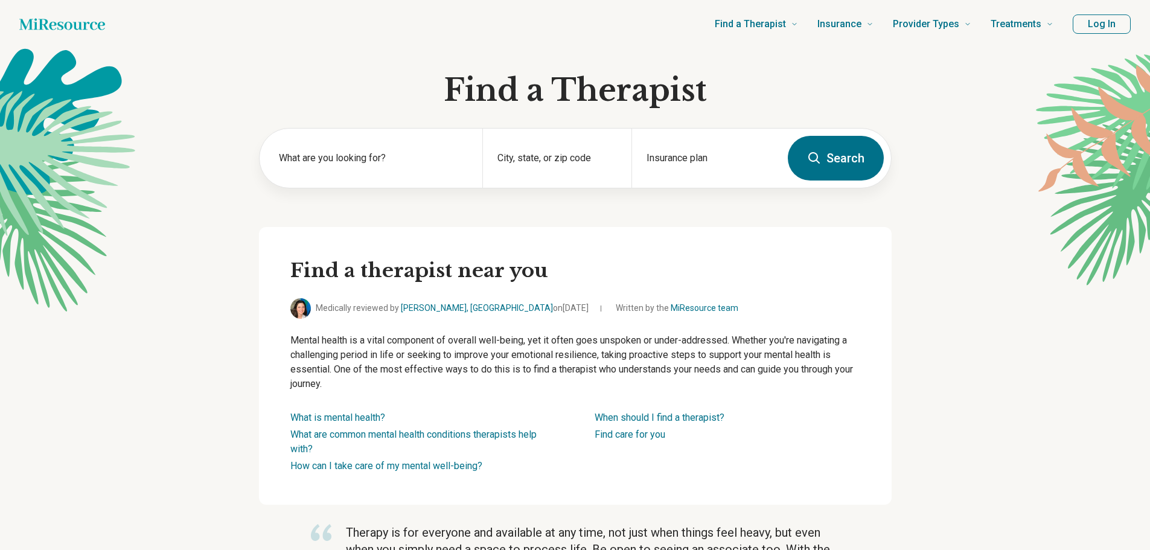
click at [562, 164] on input "City, state, or zip code" at bounding box center [558, 168] width 120 height 14
type input "*****"
click at [713, 149] on div "Insurance plan" at bounding box center [706, 158] width 149 height 59
click at [829, 169] on button "Search" at bounding box center [836, 158] width 96 height 45
click at [347, 159] on label "What are you looking for?" at bounding box center [374, 158] width 190 height 14
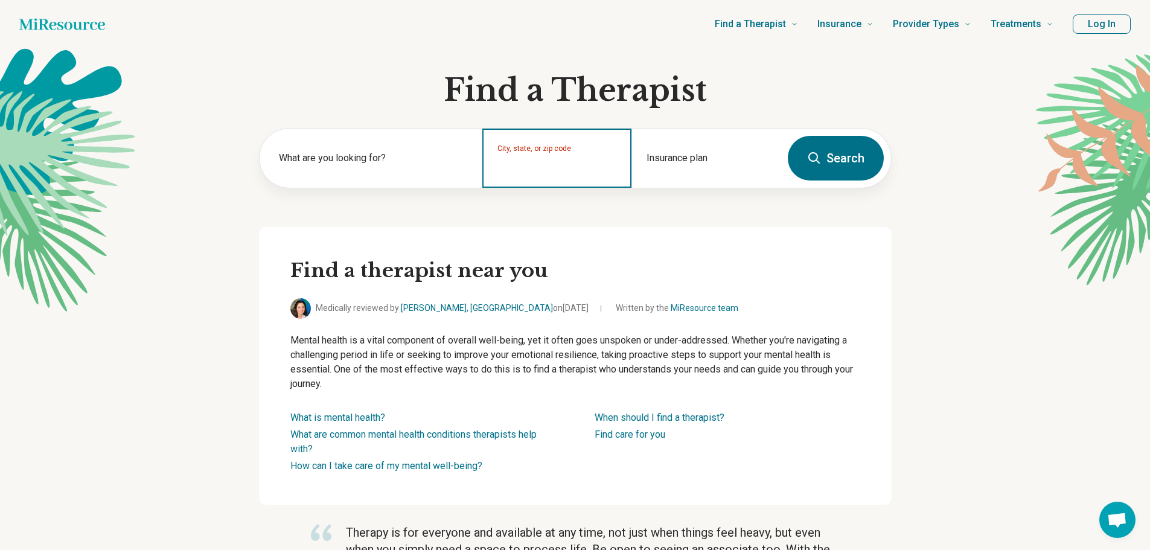
click at [524, 164] on input "City, state, or zip code" at bounding box center [558, 166] width 120 height 14
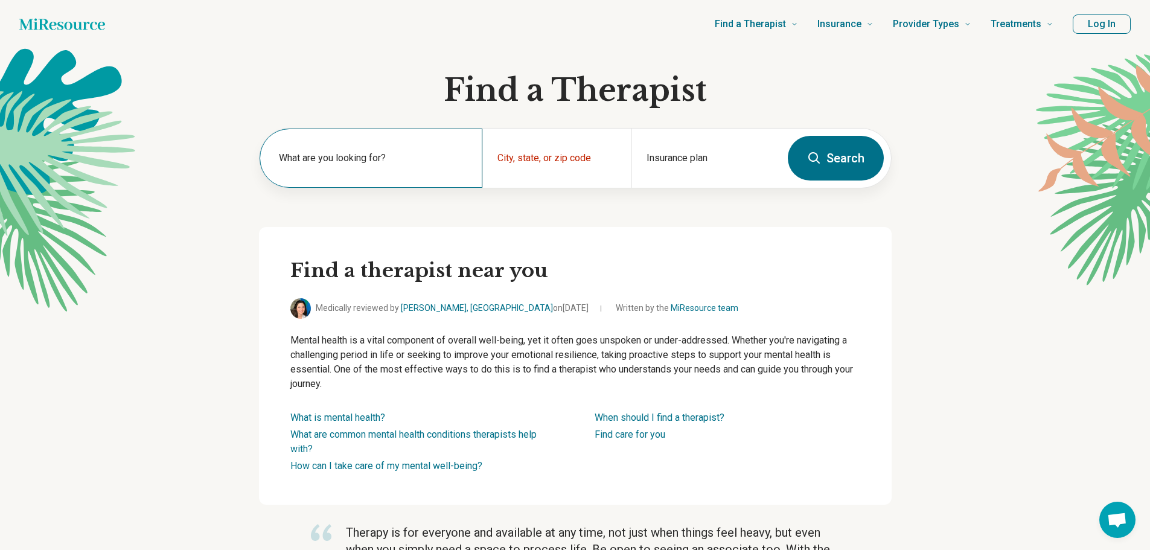
click at [361, 162] on label "What are you looking for?" at bounding box center [374, 158] width 190 height 14
click at [721, 175] on div "Insurance plan" at bounding box center [706, 158] width 149 height 59
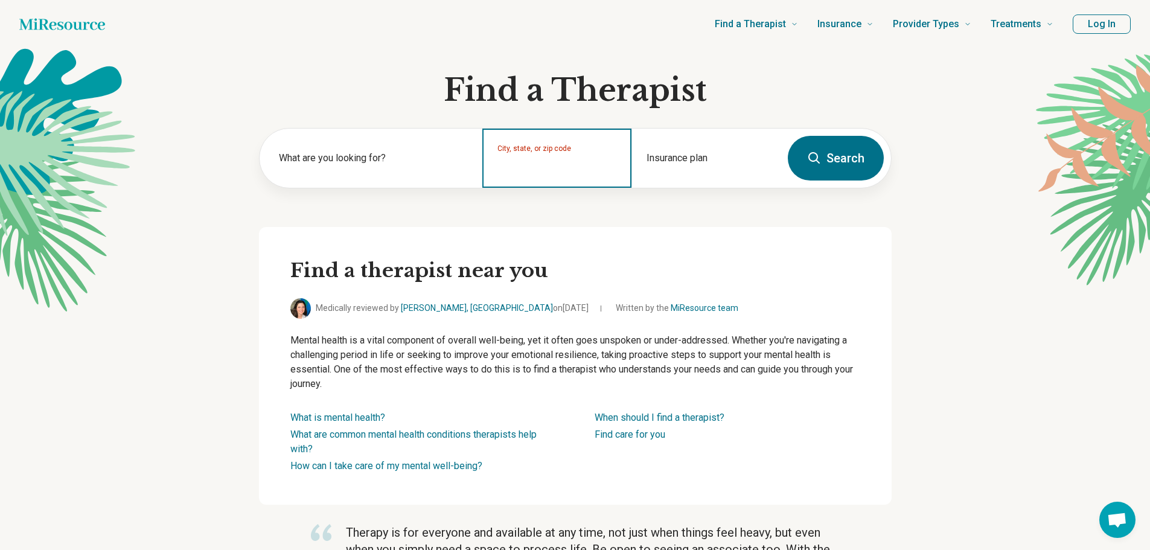
click at [586, 173] on input "City, state, or zip code" at bounding box center [558, 166] width 120 height 14
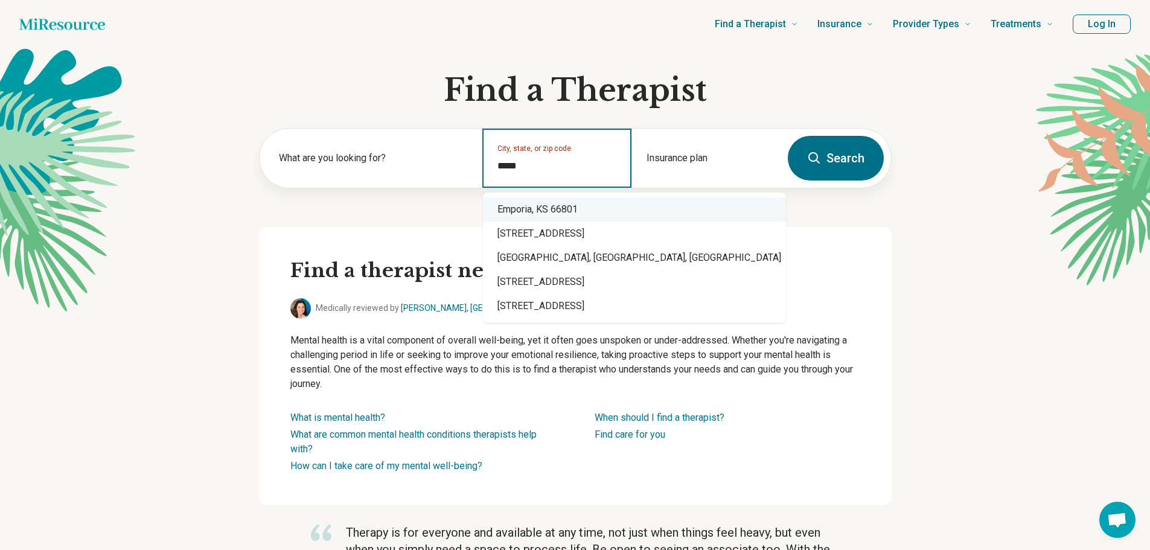
click at [572, 206] on div "Emporia, KS 66801" at bounding box center [634, 209] width 303 height 24
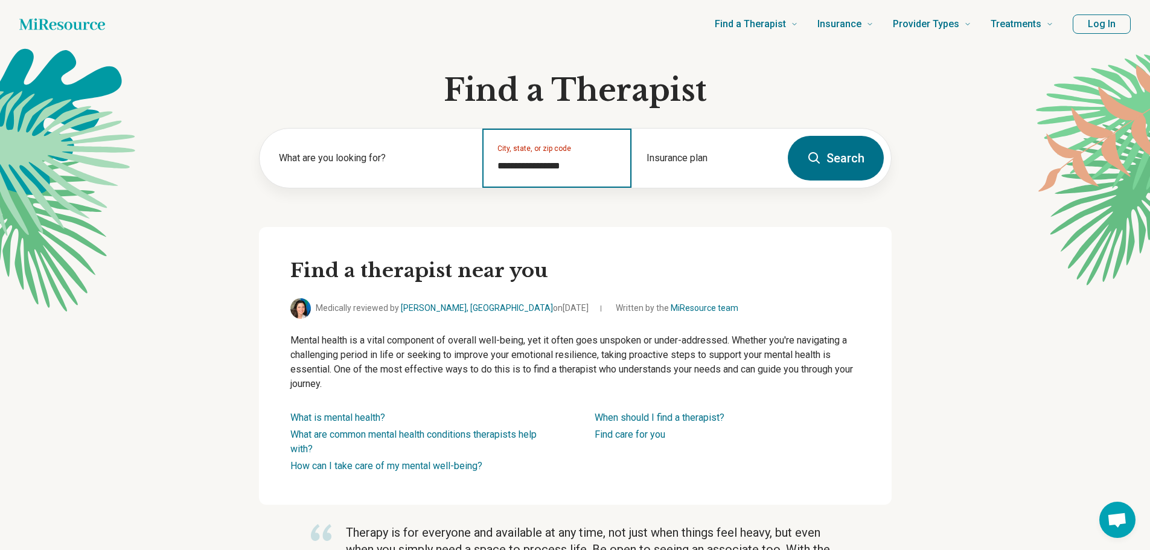
type input "**********"
drag, startPoint x: 849, startPoint y: 153, endPoint x: 869, endPoint y: 184, distance: 36.7
click at [849, 153] on button "Search" at bounding box center [836, 158] width 96 height 45
